Goal: Information Seeking & Learning: Find specific fact

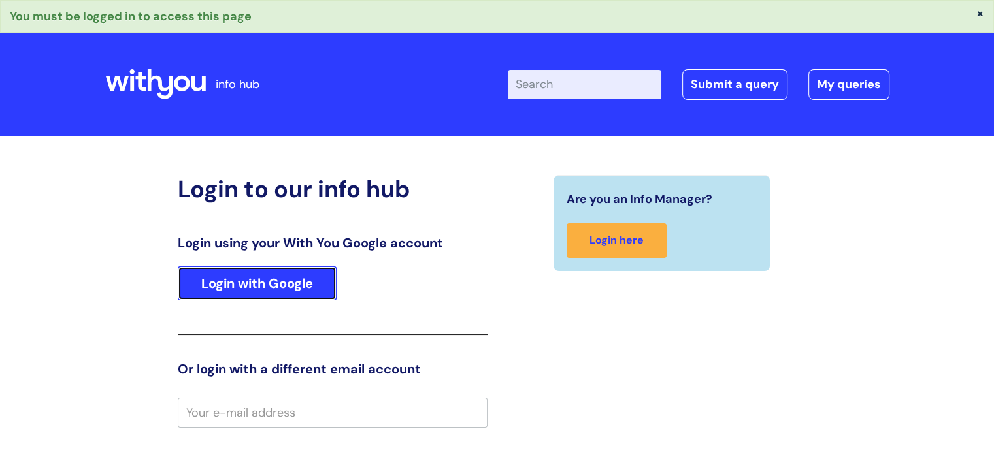
click at [288, 276] on link "Login with Google" at bounding box center [257, 284] width 159 height 34
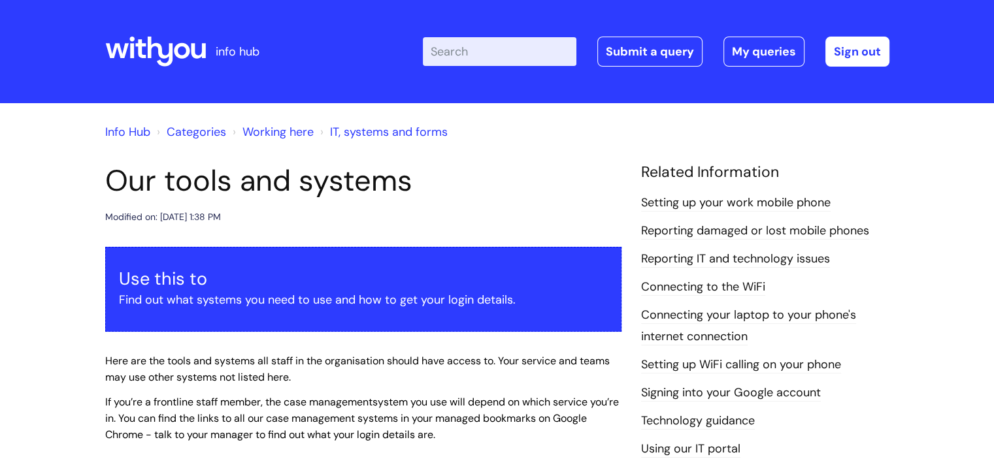
click at [467, 52] on input "Enter your search term here..." at bounding box center [500, 51] width 154 height 29
type input "pension"
click button "Search" at bounding box center [0, 0] width 0 height 0
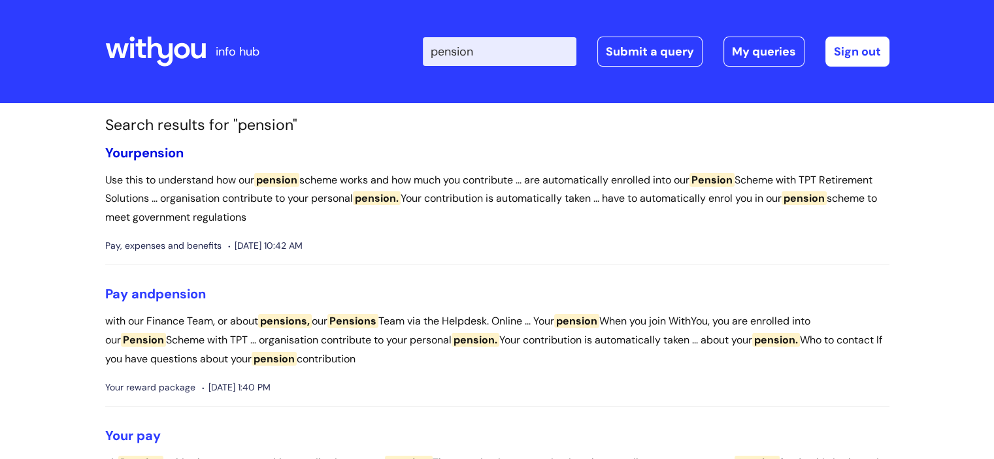
click at [150, 153] on span "pension" at bounding box center [158, 152] width 50 height 17
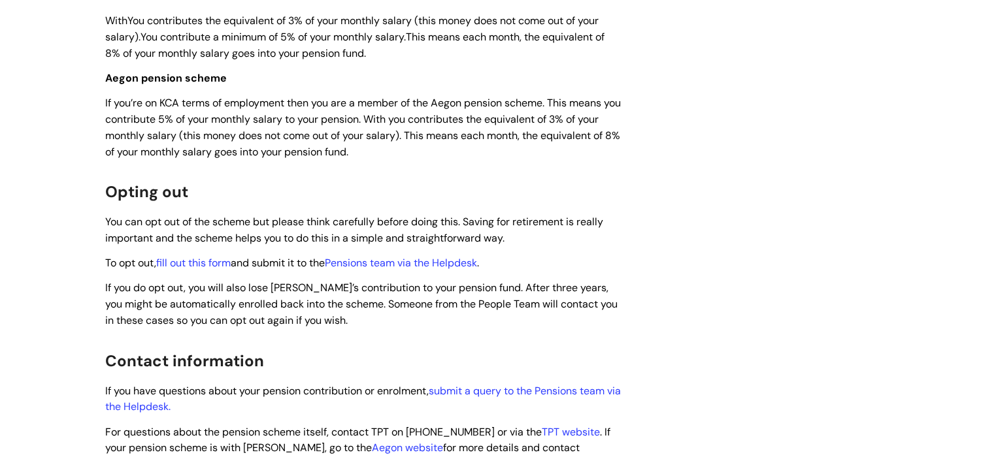
scroll to position [588, 0]
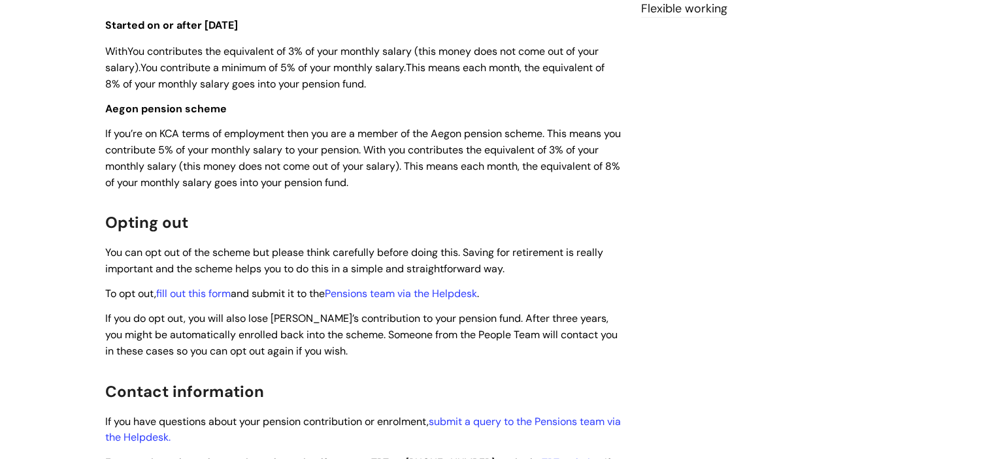
click at [714, 237] on div "Your pension Modified on: [DATE] 11:56 AM Use this to understand how our pensio…" at bounding box center [497, 126] width 804 height 1103
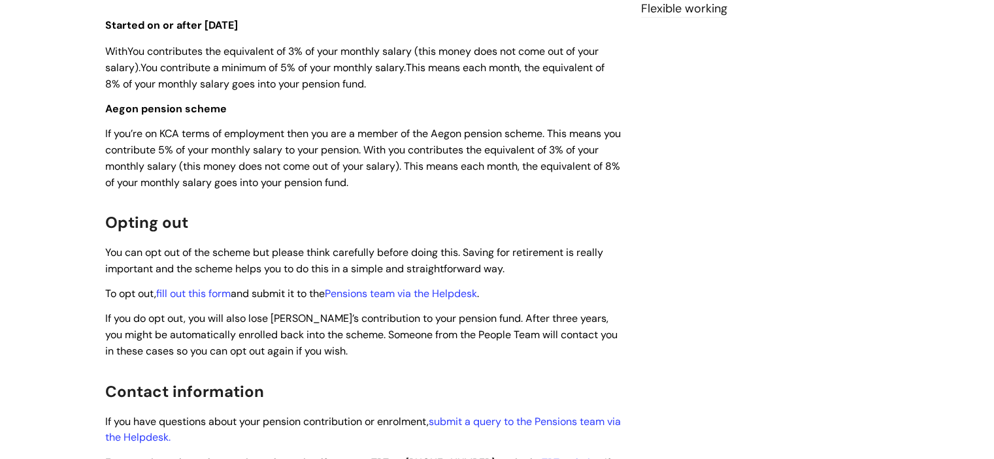
click at [714, 237] on div "Your pension Modified on: [DATE] 11:56 AM Use this to understand how our pensio…" at bounding box center [497, 126] width 804 height 1103
